Goal: Navigation & Orientation: Find specific page/section

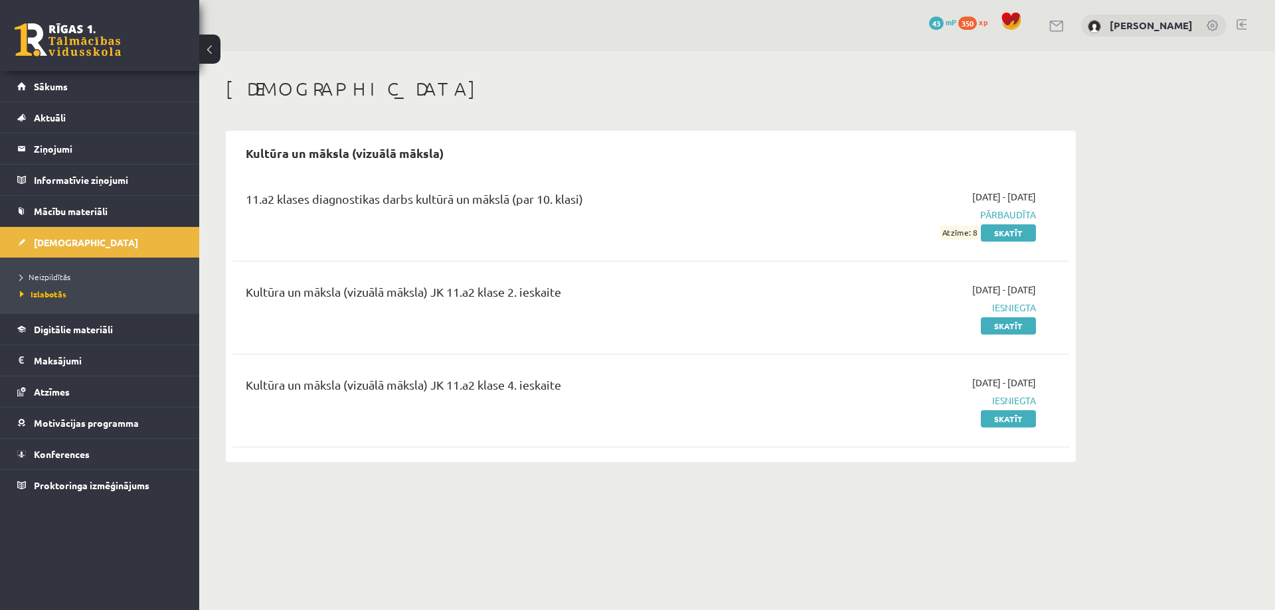
click at [977, 25] on span "350" at bounding box center [968, 23] width 19 height 13
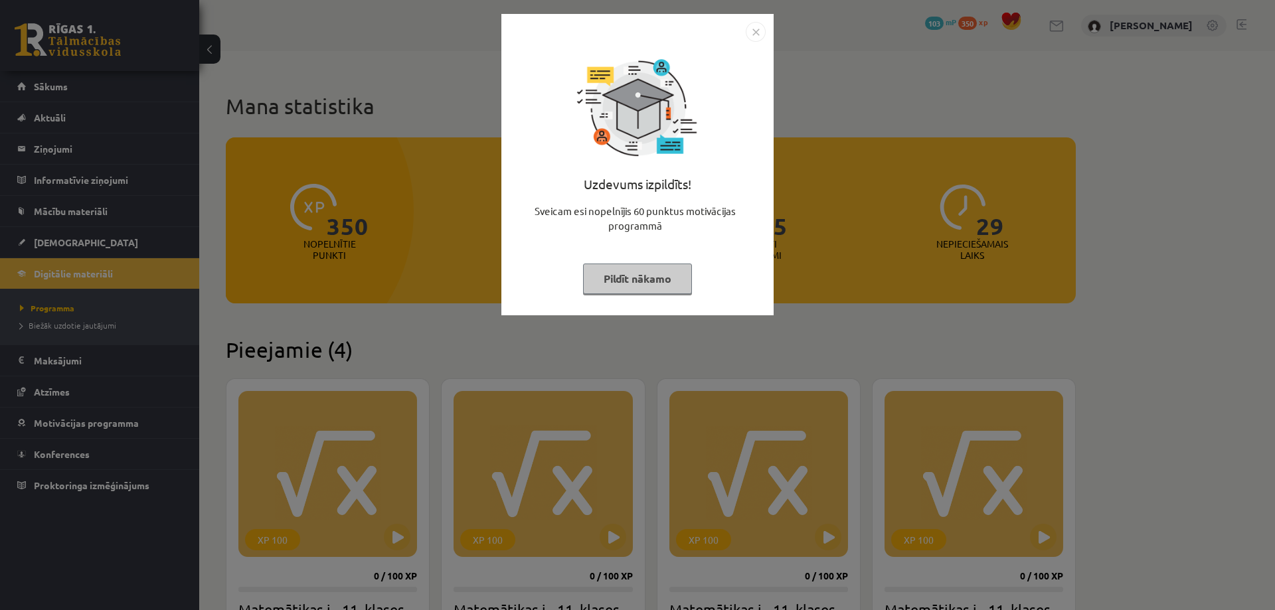
click at [757, 27] on img "Close" at bounding box center [756, 32] width 20 height 20
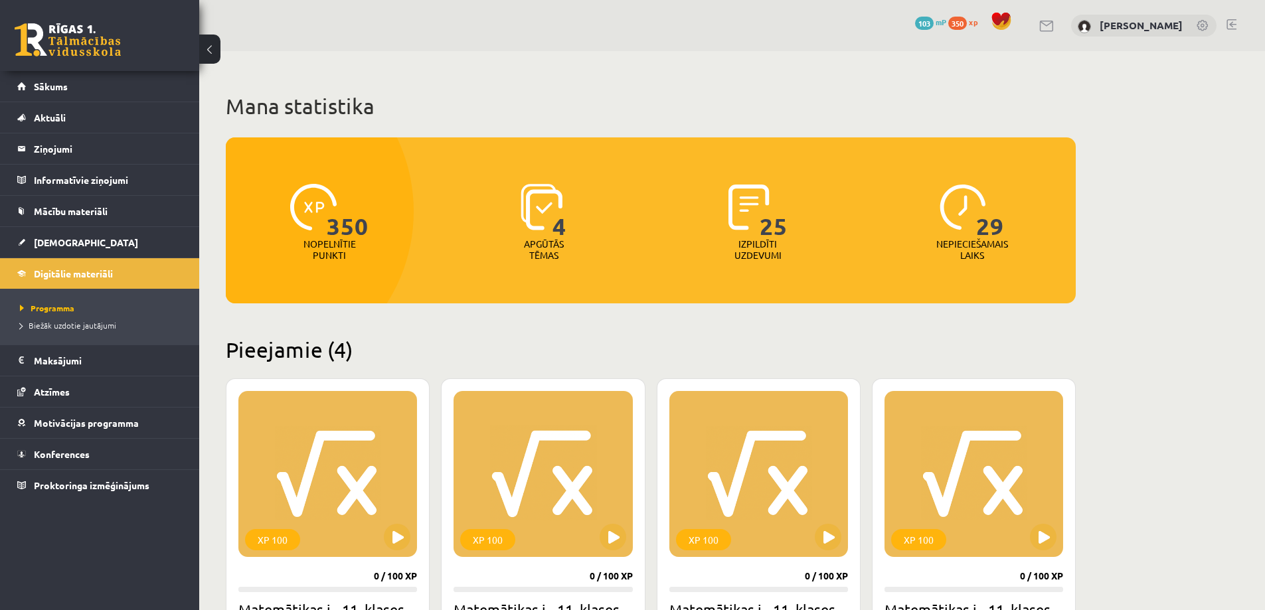
click at [934, 23] on span "103" at bounding box center [924, 23] width 19 height 13
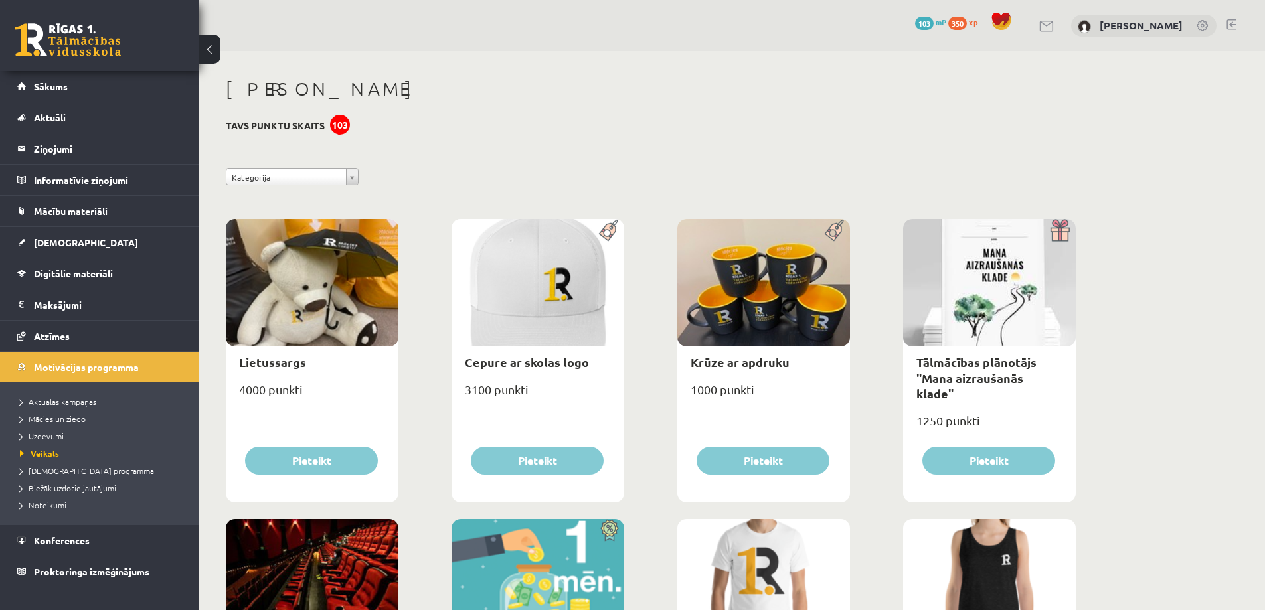
click at [52, 28] on link at bounding box center [68, 39] width 106 height 33
